Goal: Navigation & Orientation: Find specific page/section

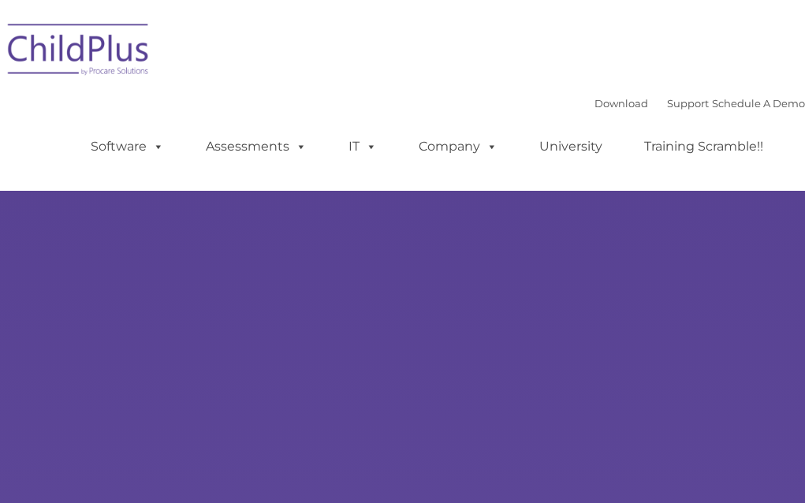
select select "MEDIUM"
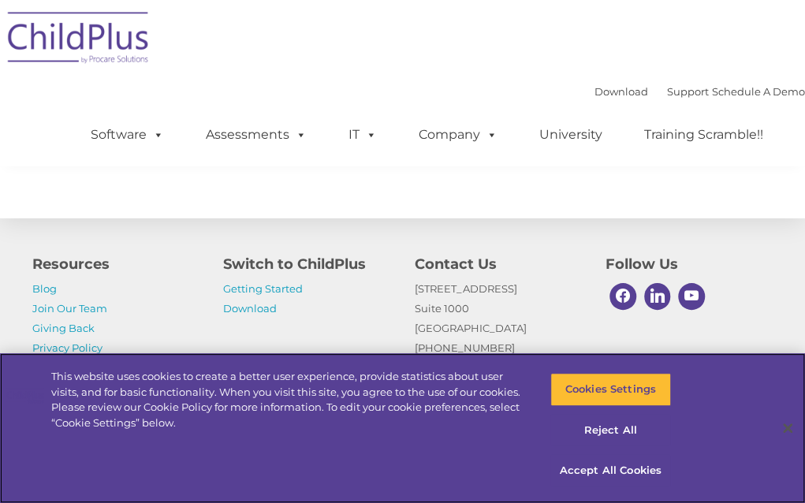
scroll to position [1996, 0]
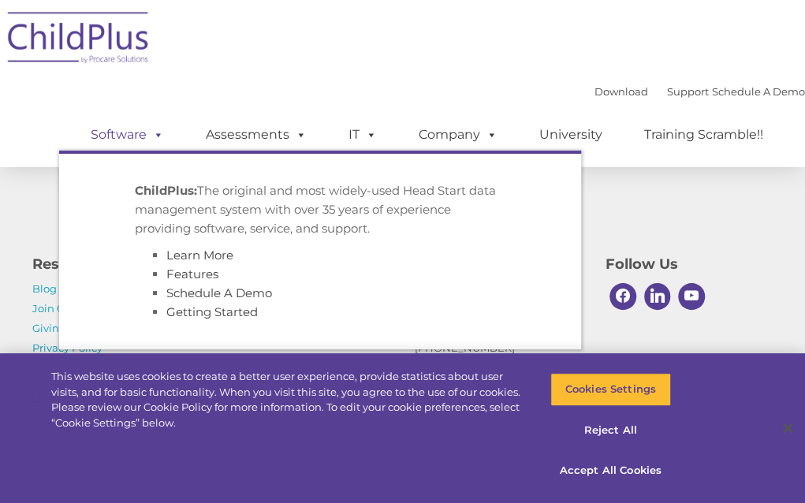
click at [118, 129] on link "Software" at bounding box center [127, 135] width 105 height 32
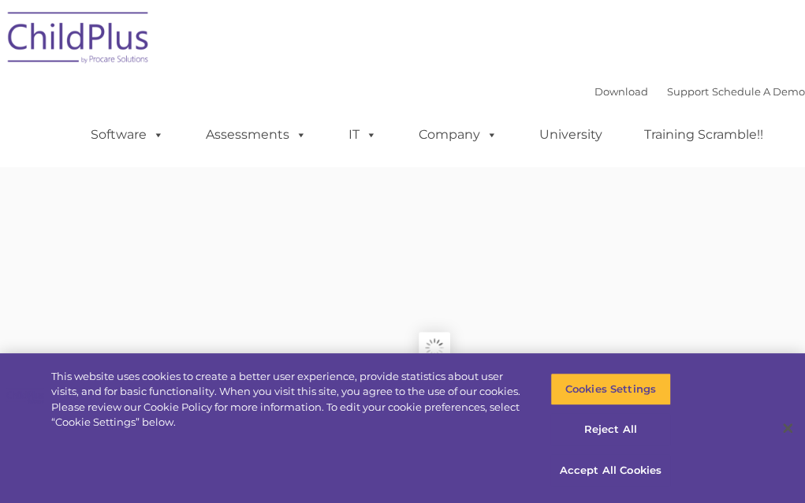
type input ""
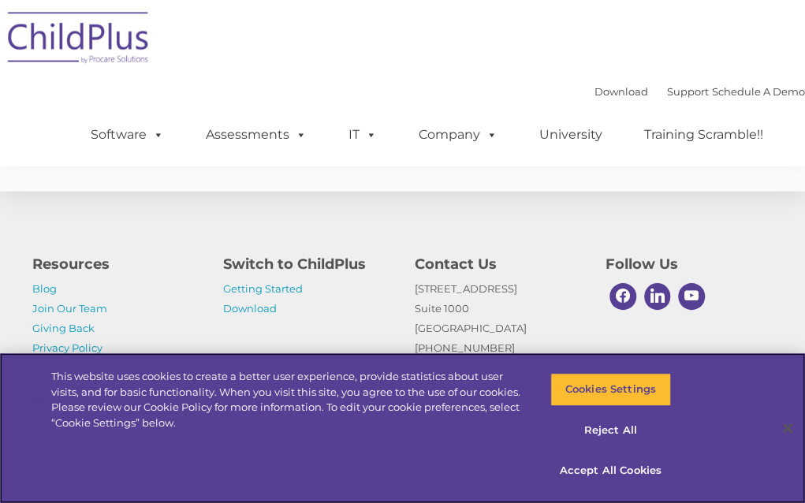
scroll to position [4147, 0]
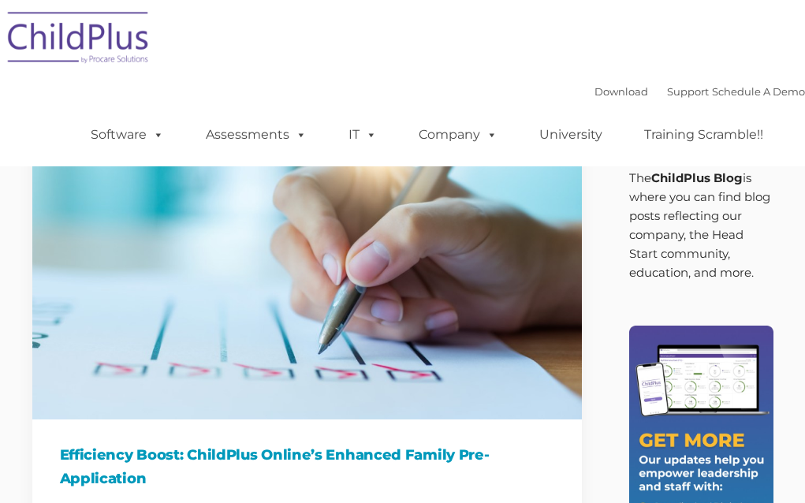
type input ""
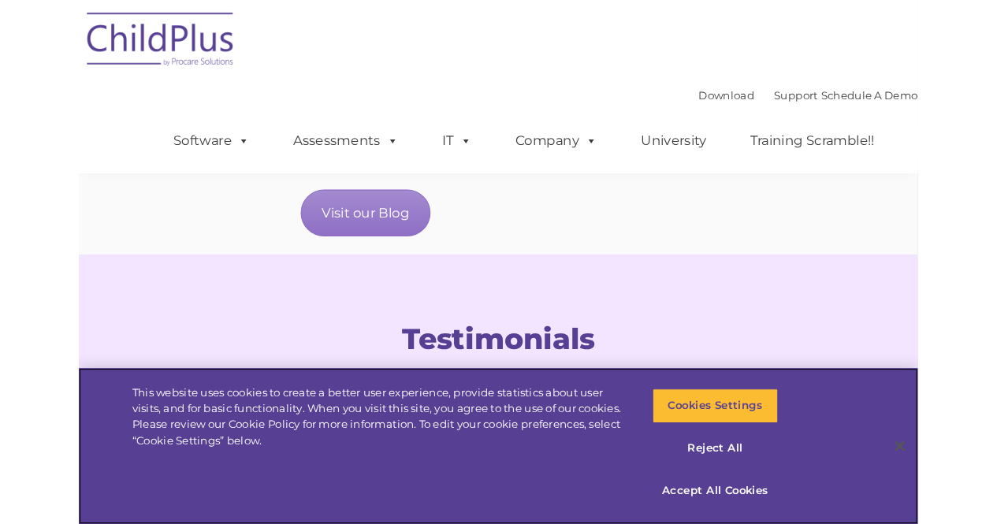
scroll to position [2100, 0]
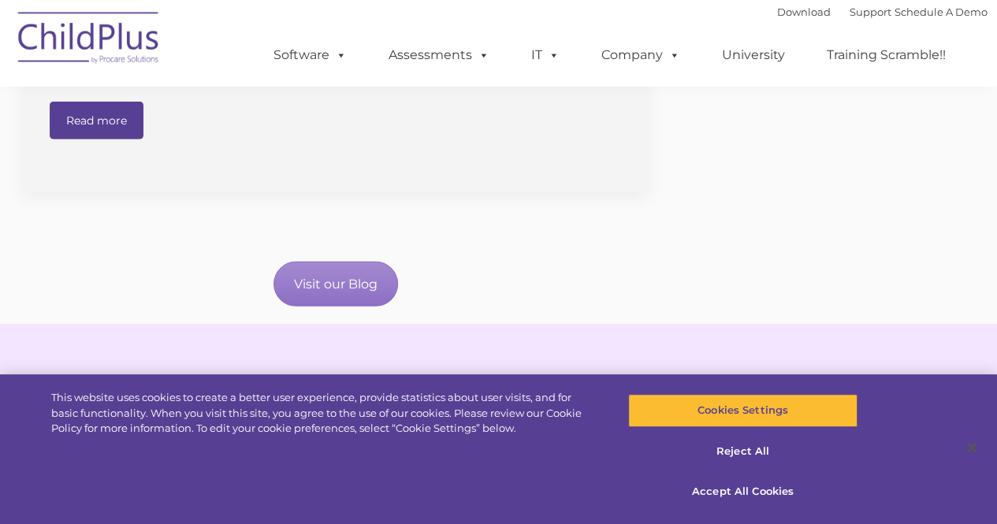
click at [354, 174] on div "eBook: Empowering Head Start Programs with Technology: The ChildPlus Advantage …" at bounding box center [336, 101] width 628 height 182
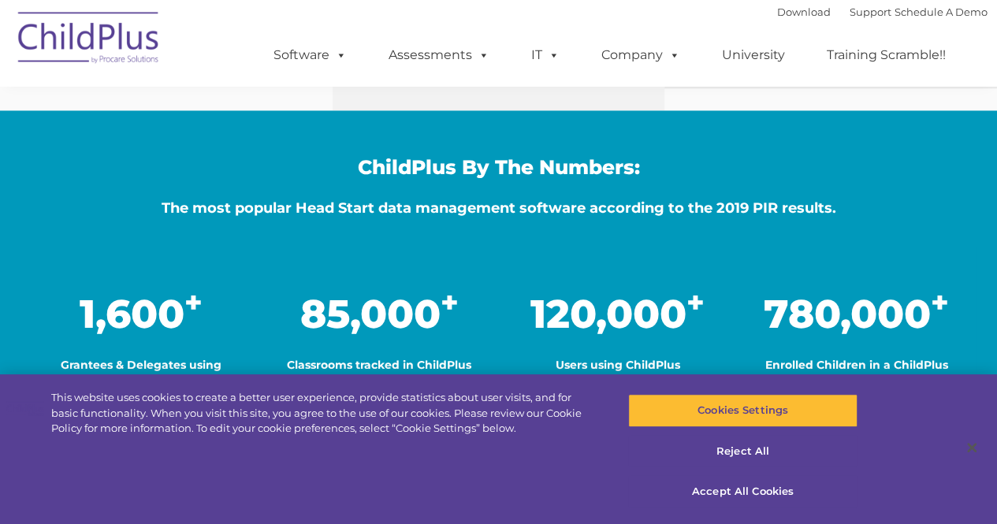
scroll to position [1112, 0]
